Goal: Find specific page/section: Locate a particular part of the current website

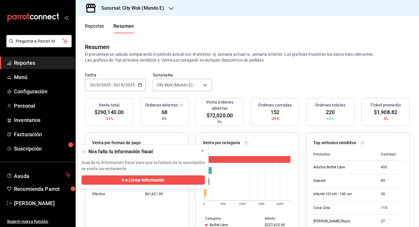
click at [160, 4] on div "Sucursal: City Wok (Mundo E)" at bounding box center [128, 8] width 96 height 16
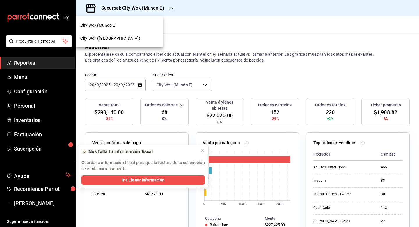
click at [135, 41] on div "City Wok ([GEOGRAPHIC_DATA])" at bounding box center [119, 38] width 87 height 13
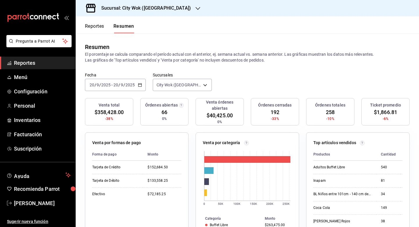
click at [143, 8] on h3 "Sucursal: City Wok ([GEOGRAPHIC_DATA])" at bounding box center [144, 8] width 94 height 7
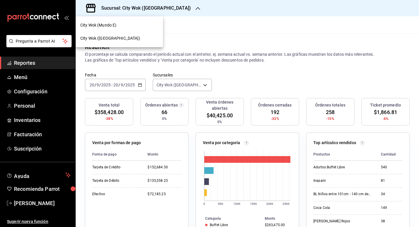
drag, startPoint x: 123, startPoint y: 39, endPoint x: 131, endPoint y: 22, distance: 18.5
click at [131, 22] on nav "City Wok (Mundo E) City Wok ([GEOGRAPHIC_DATA])" at bounding box center [119, 31] width 87 height 31
click at [131, 22] on div "City Wok (Mundo E)" at bounding box center [119, 25] width 78 height 6
